Goal: Transaction & Acquisition: Subscribe to service/newsletter

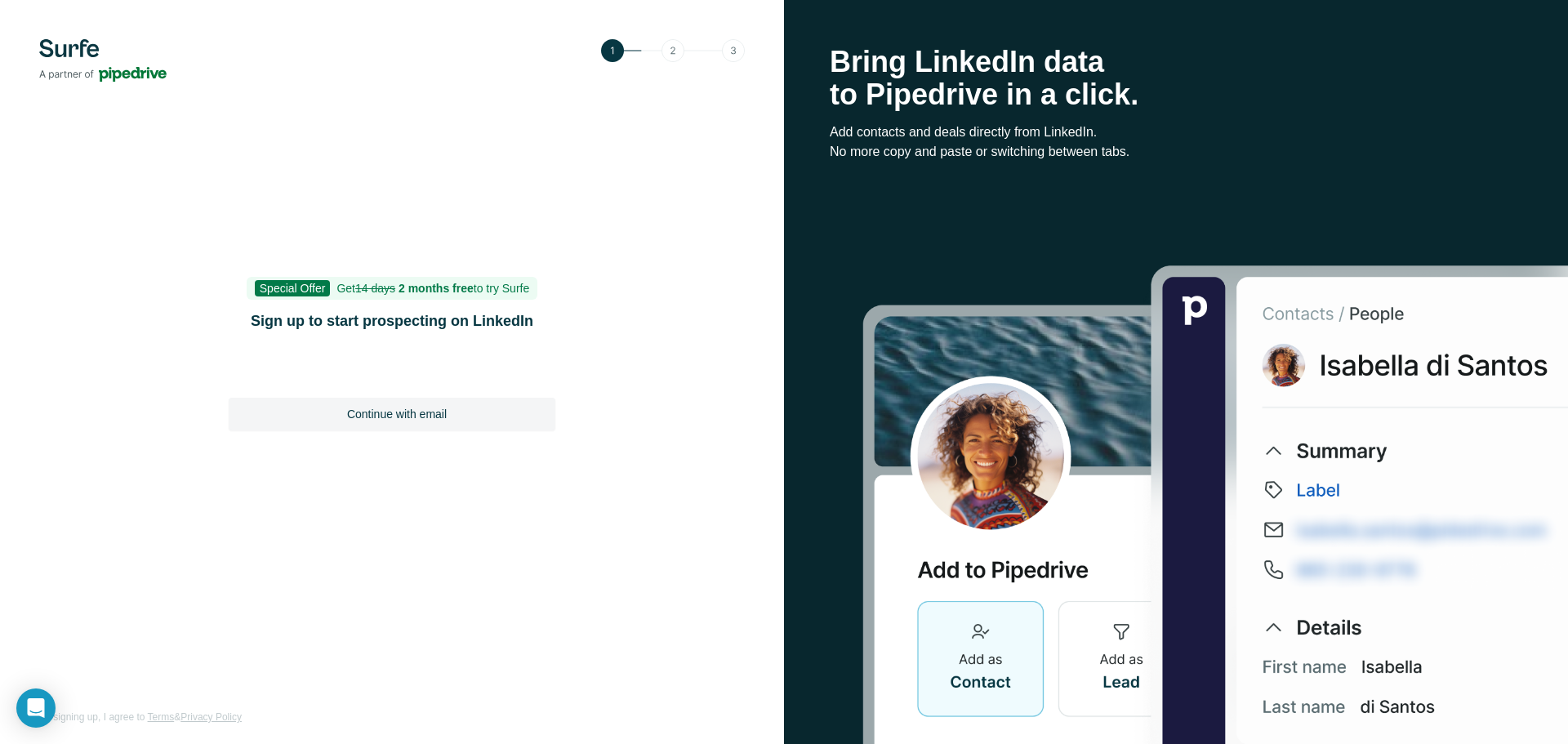
click at [81, 49] on img at bounding box center [103, 60] width 127 height 42
click at [65, 44] on img at bounding box center [103, 60] width 127 height 42
click at [419, 282] on b "2 months free" at bounding box center [436, 288] width 76 height 13
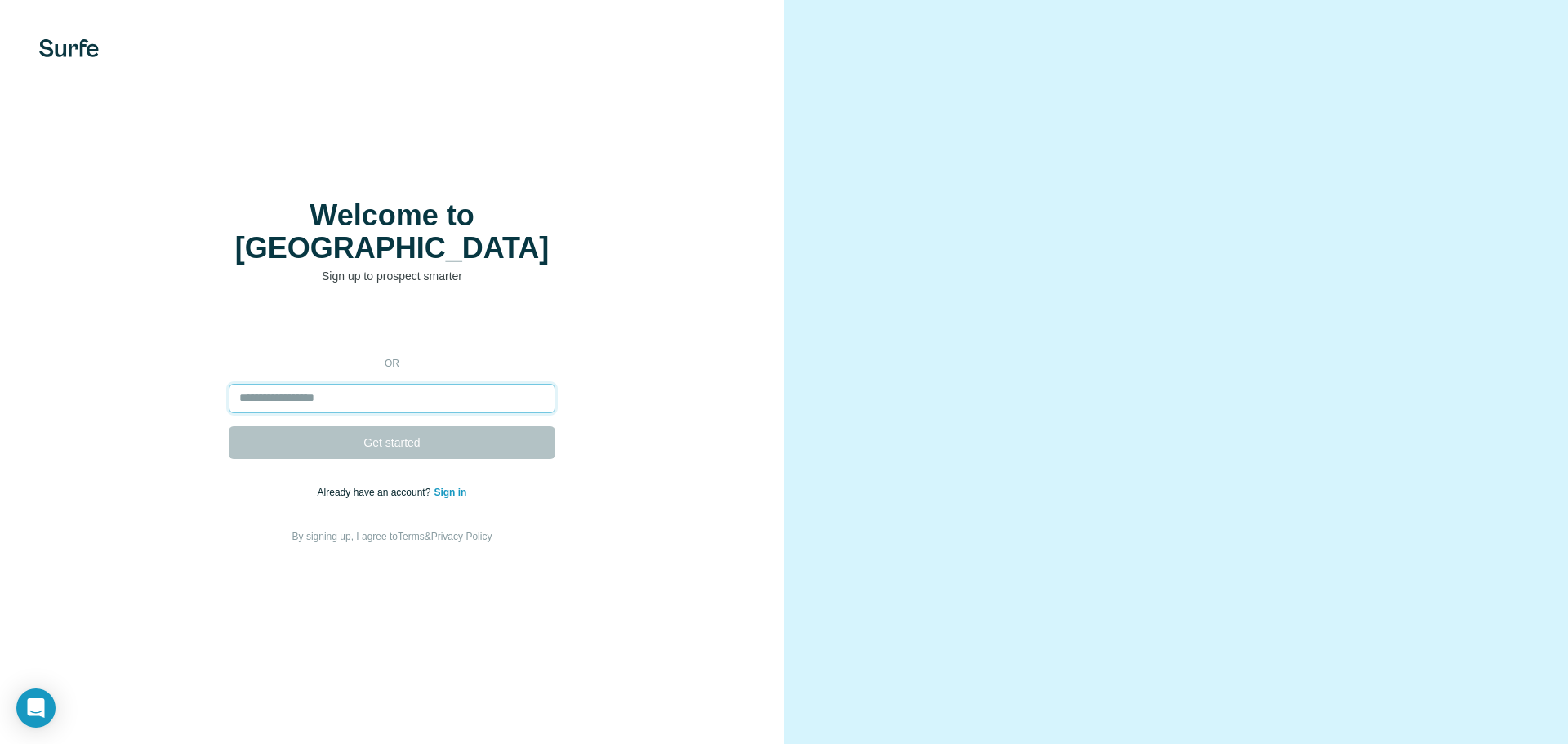
click at [517, 386] on input "email" at bounding box center [392, 398] width 327 height 30
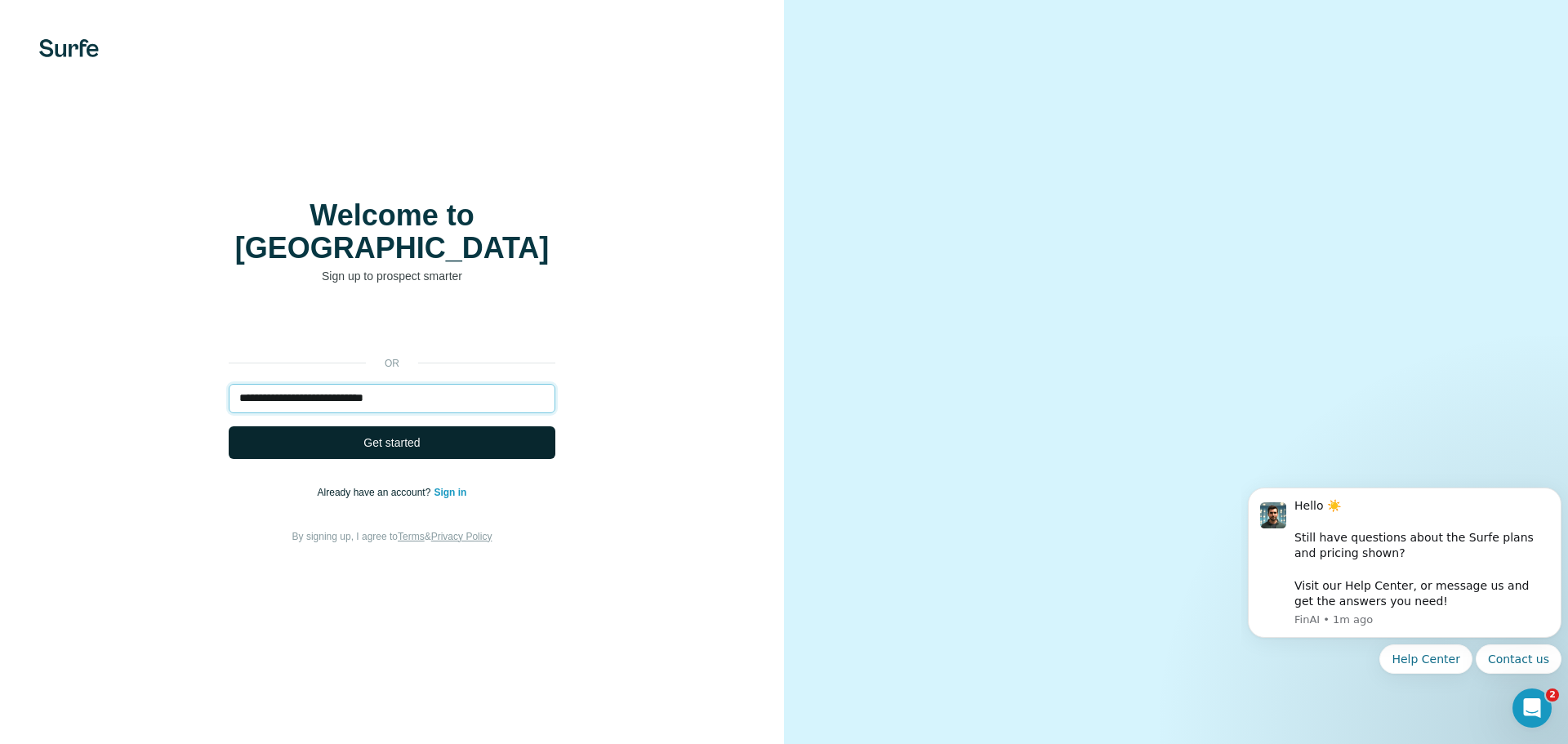
type input "**********"
click at [468, 426] on button "Get started" at bounding box center [392, 442] width 327 height 33
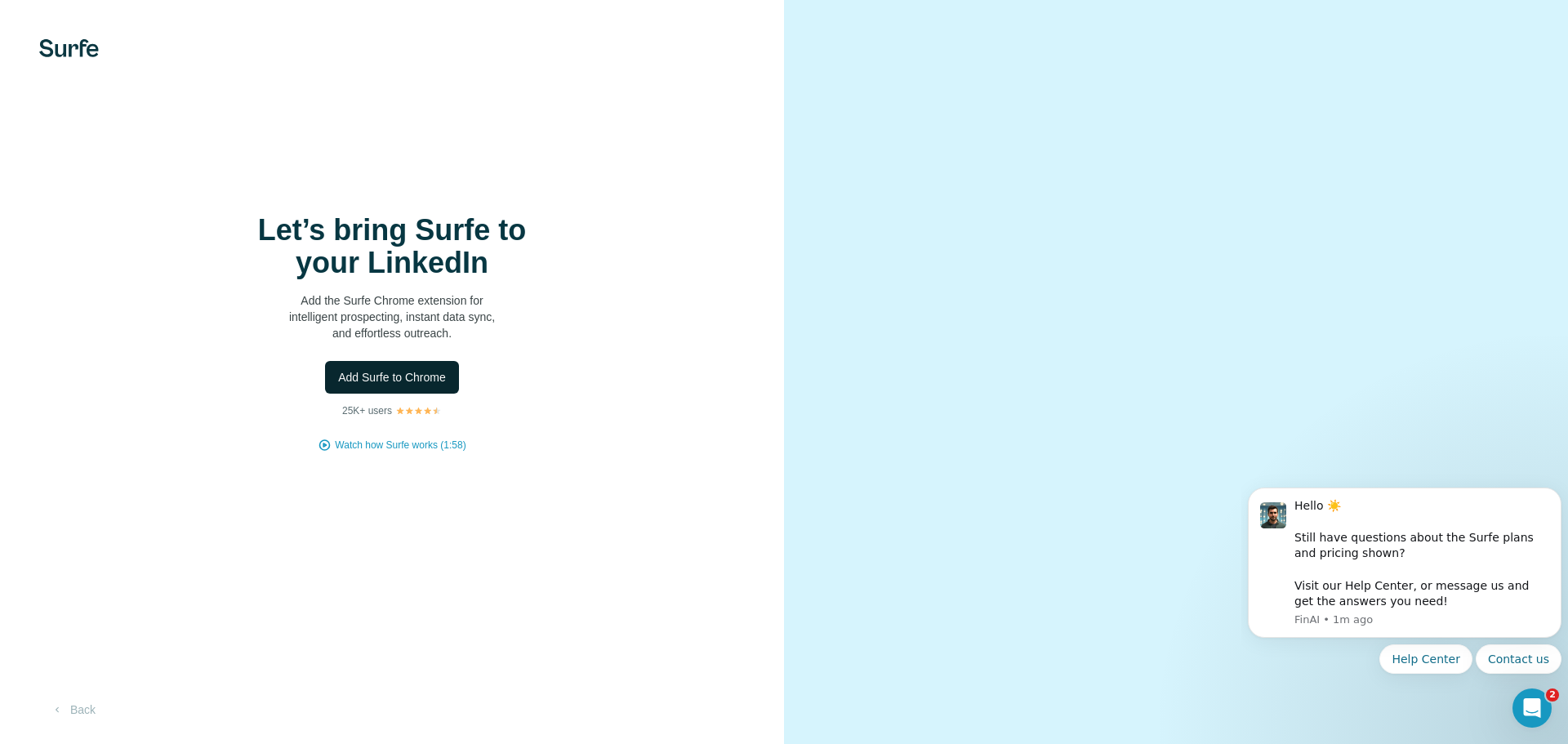
click at [403, 381] on span "Add Surfe to Chrome" at bounding box center [392, 377] width 108 height 16
click at [383, 380] on span "Add Surfe to Chrome" at bounding box center [392, 377] width 108 height 16
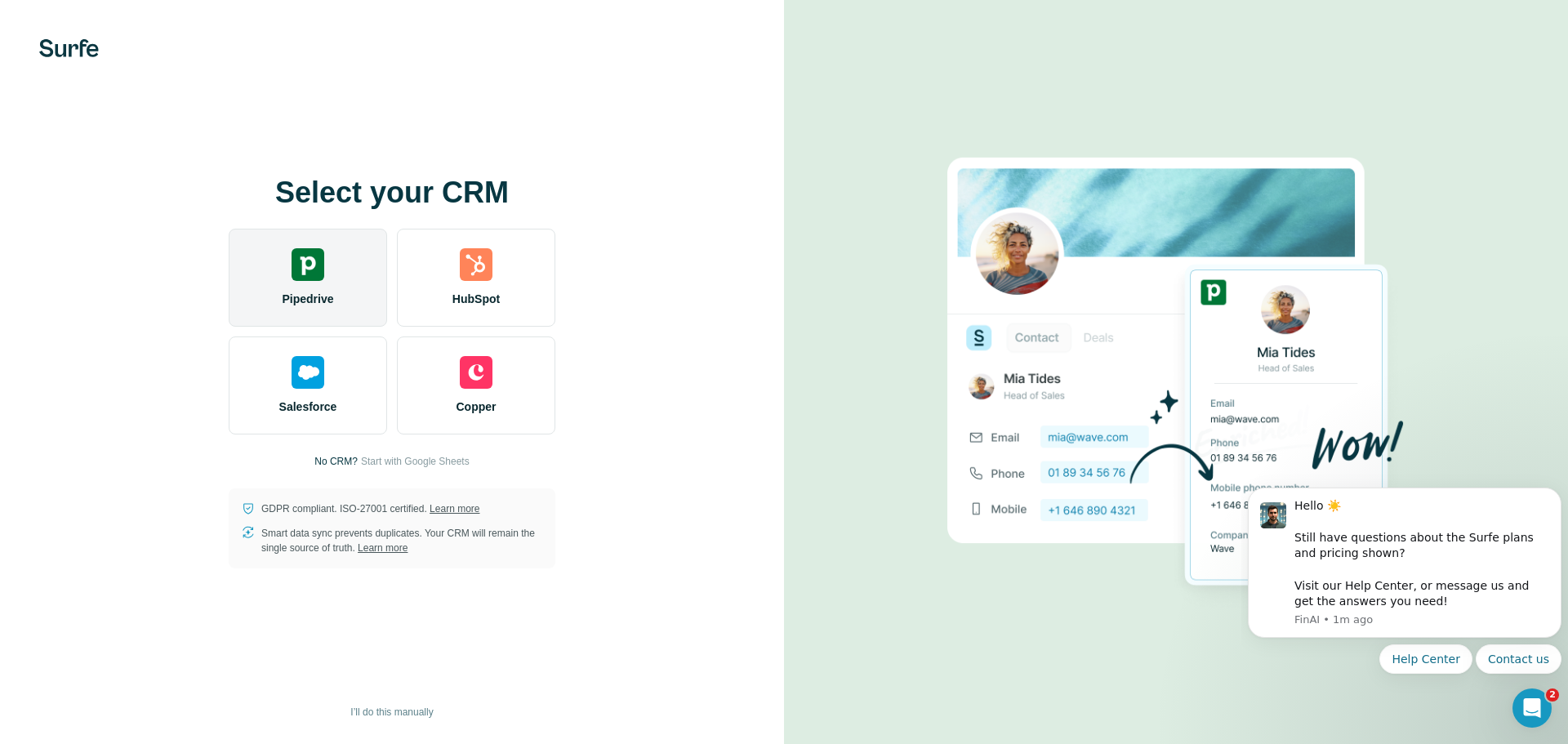
click at [309, 240] on div "Pipedrive" at bounding box center [308, 278] width 159 height 98
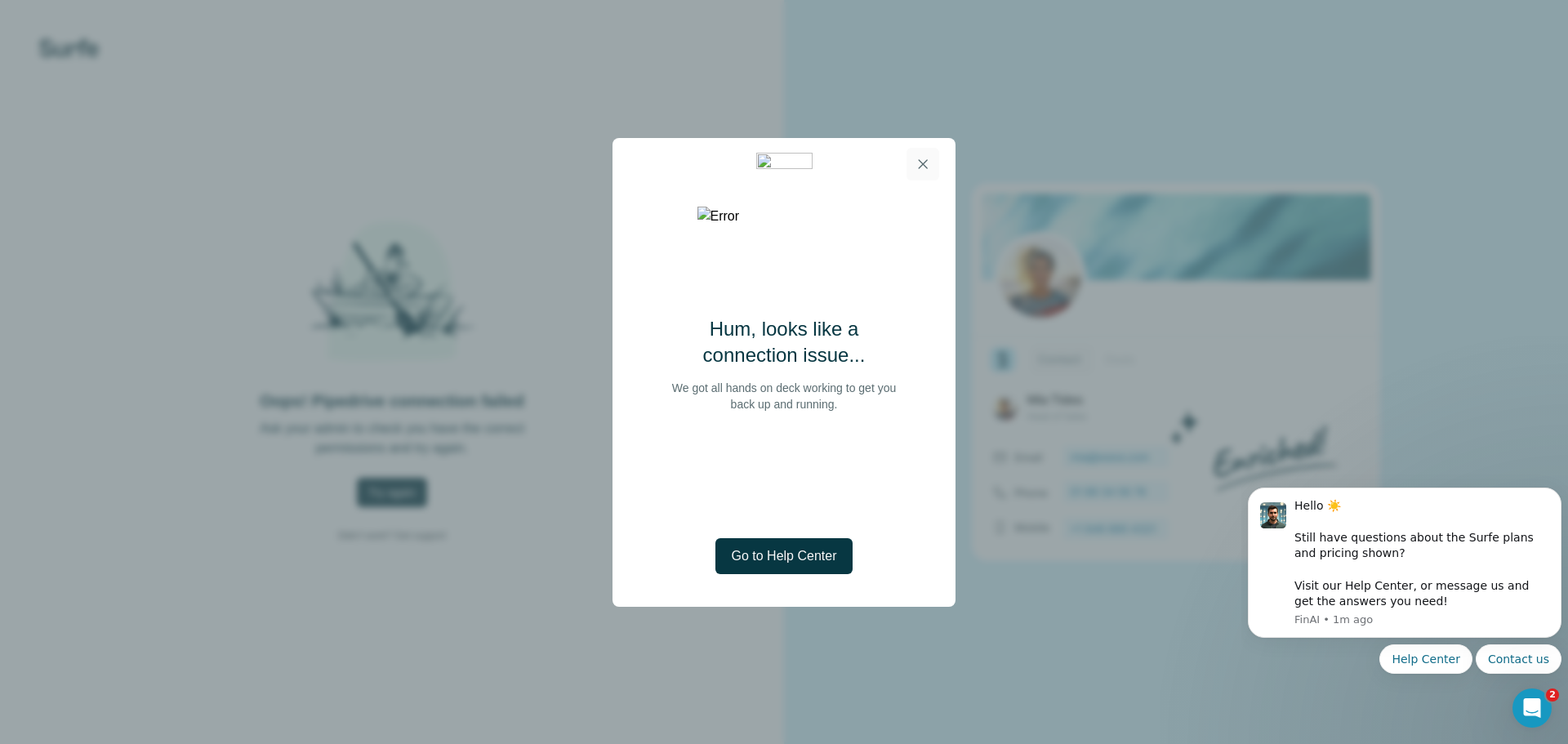
click at [928, 169] on icon "button" at bounding box center [922, 164] width 16 height 16
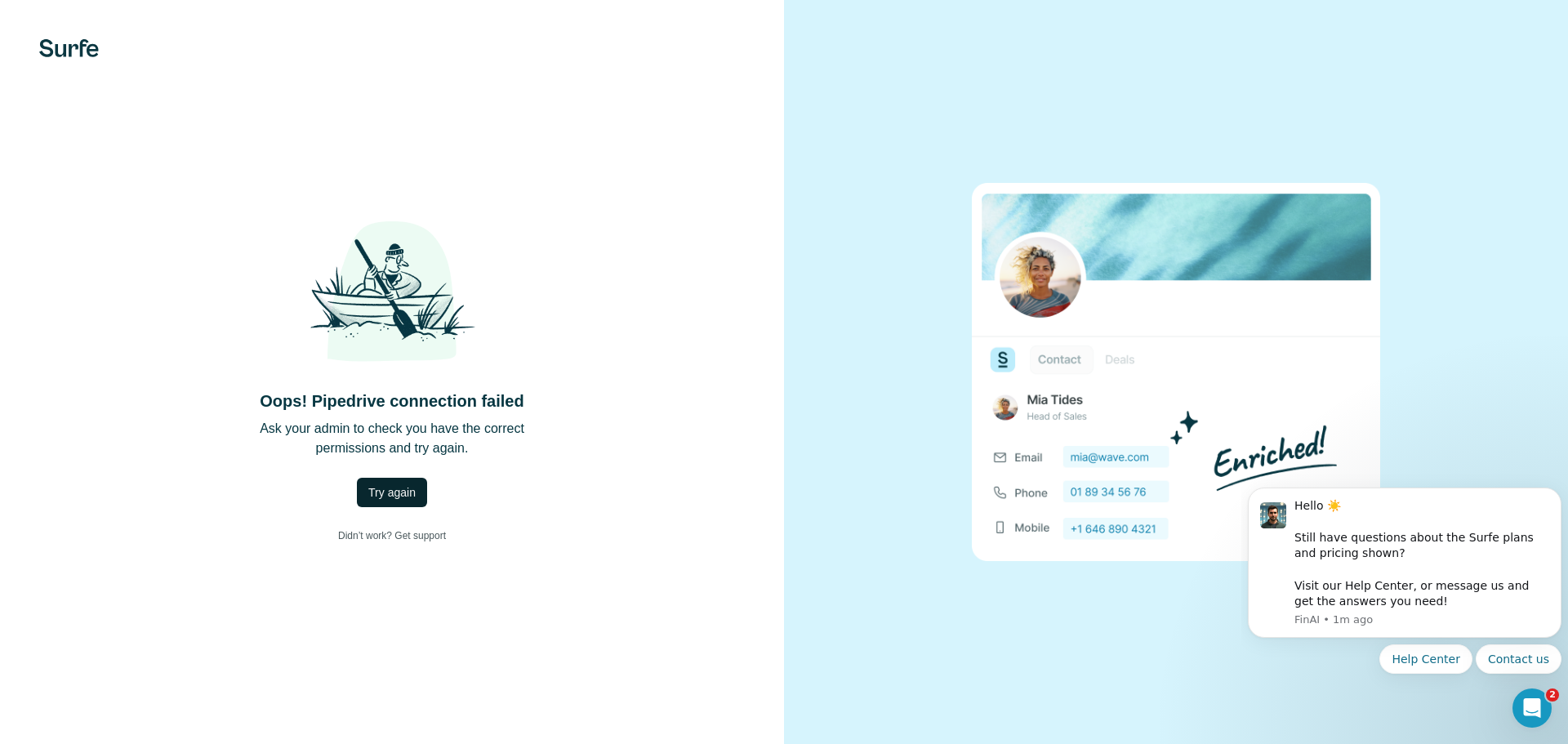
click at [395, 498] on span "Try again" at bounding box center [392, 492] width 48 height 16
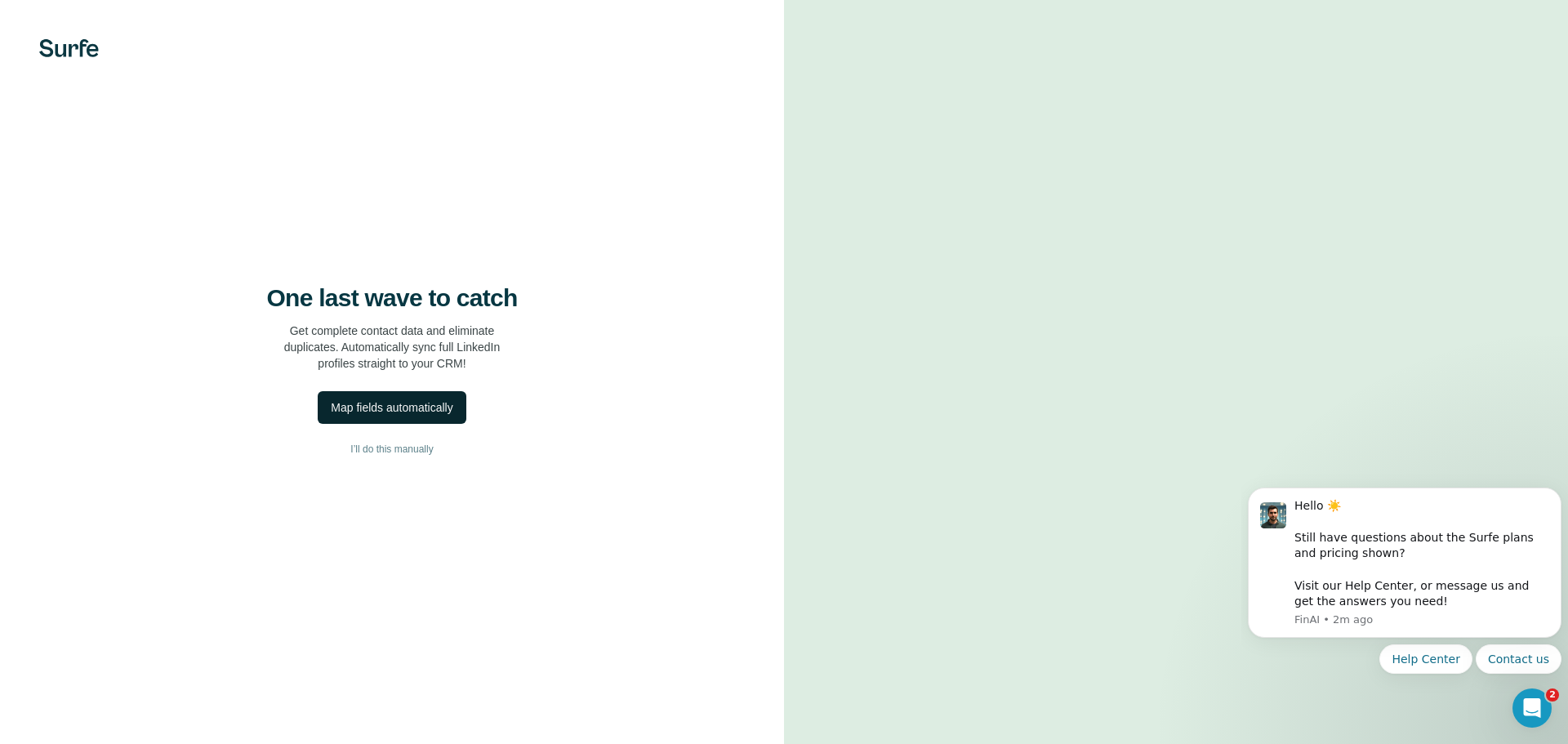
click at [390, 404] on div "Map fields automatically" at bounding box center [391, 407] width 121 height 16
